Goal: Task Accomplishment & Management: Manage account settings

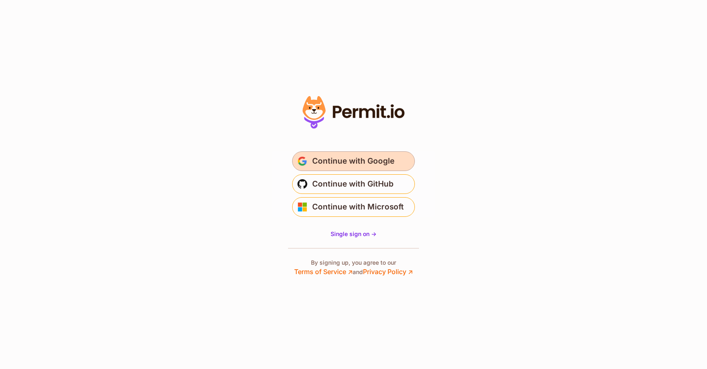
click at [328, 163] on span "Continue with Google" at bounding box center [353, 161] width 82 height 13
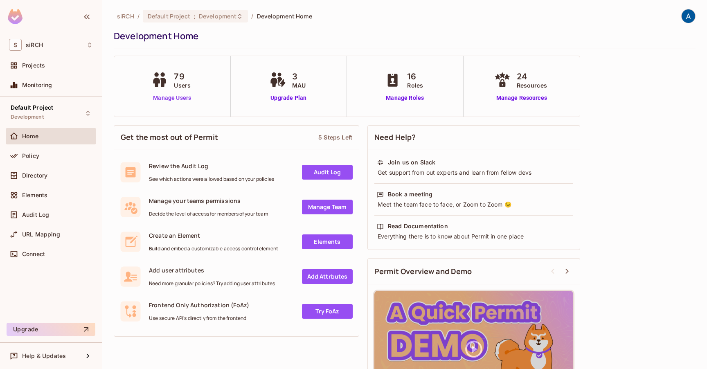
click at [181, 97] on link "Manage Users" at bounding box center [171, 98] width 45 height 9
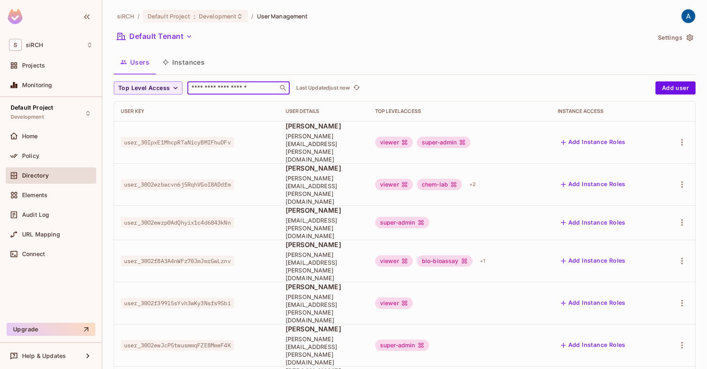
click at [209, 90] on input "text" at bounding box center [233, 88] width 86 height 8
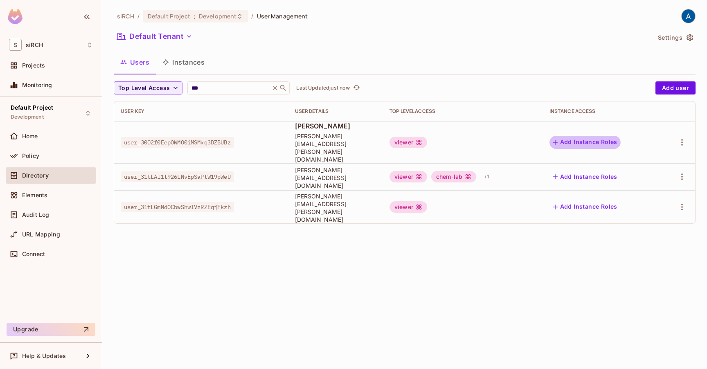
click at [585, 138] on button "Add Instance Roles" at bounding box center [584, 142] width 71 height 13
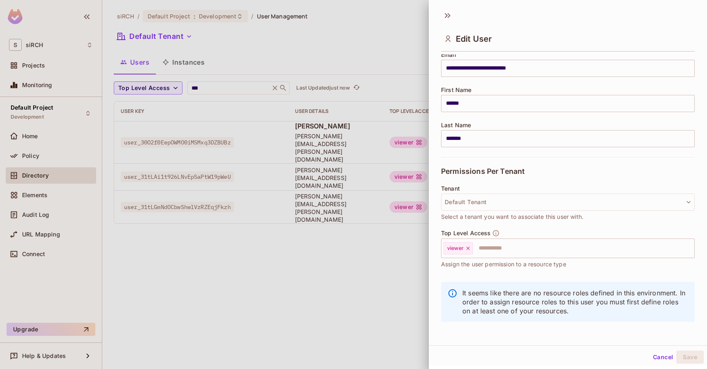
scroll to position [73, 0]
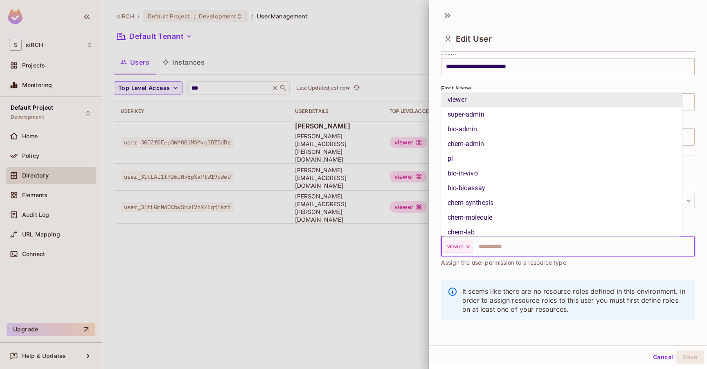
click at [492, 238] on input "text" at bounding box center [576, 246] width 205 height 16
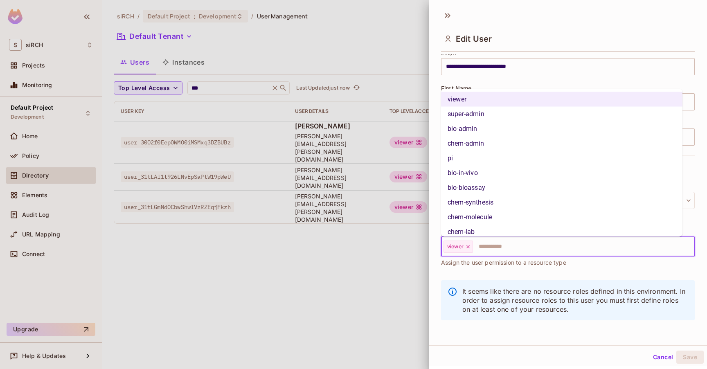
scroll to position [0, 0]
click at [472, 115] on li "super-admin" at bounding box center [561, 114] width 241 height 15
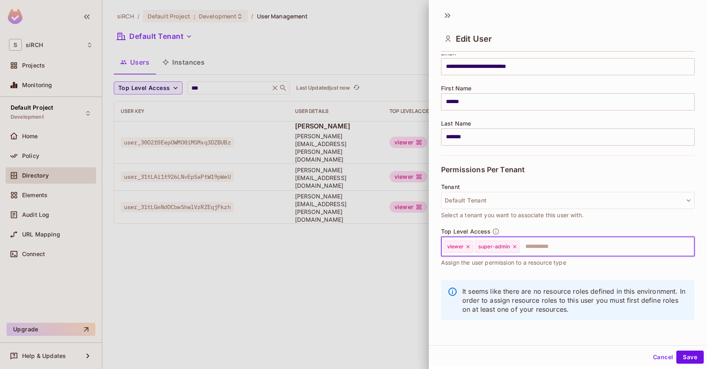
scroll to position [1, 0]
click at [689, 356] on button "Save" at bounding box center [689, 355] width 27 height 13
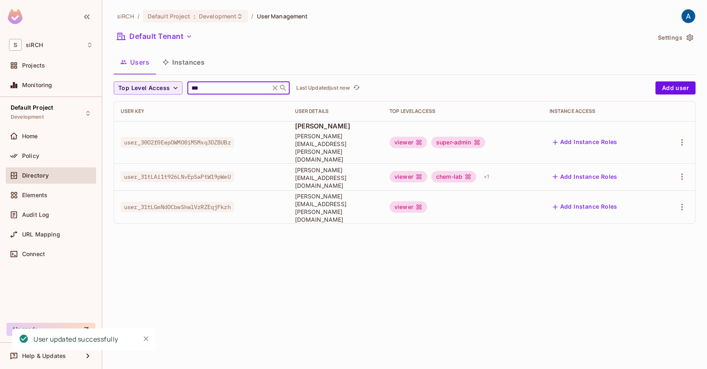
click at [225, 88] on input "***" at bounding box center [229, 88] width 78 height 8
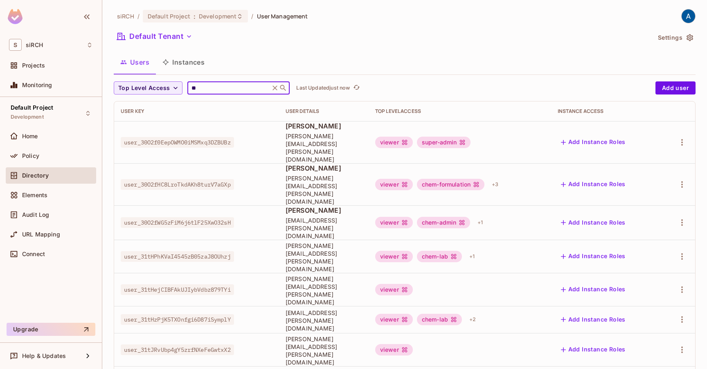
type input "*"
